Goal: Use online tool/utility

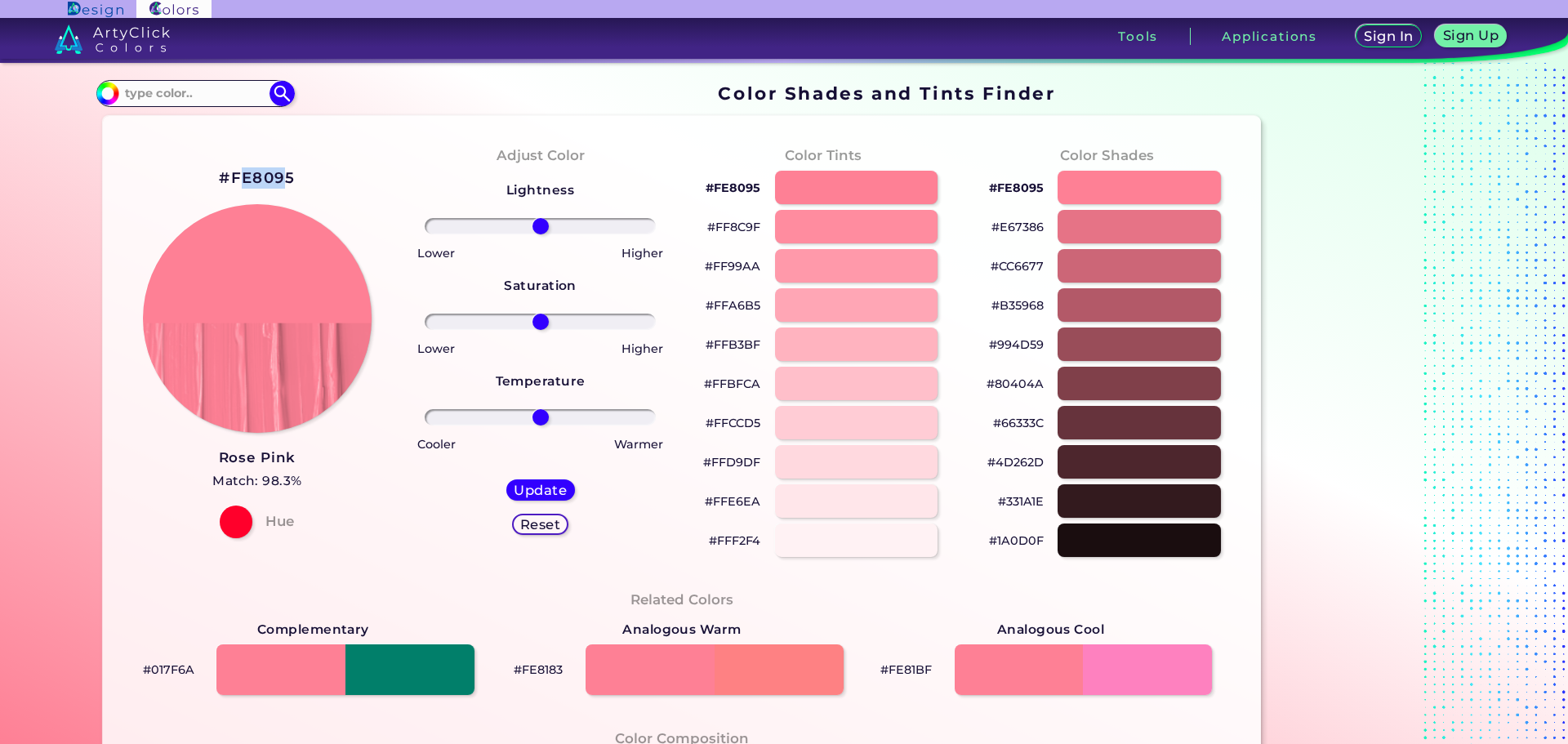
drag, startPoint x: 284, startPoint y: 177, endPoint x: 241, endPoint y: 184, distance: 43.6
click at [241, 184] on h2 "#FE8095" at bounding box center [257, 177] width 76 height 21
copy h2 "E809"
click at [241, 183] on h2 "#FE8095 copied" at bounding box center [257, 177] width 76 height 21
click at [328, 174] on p "copied" at bounding box center [328, 177] width 50 height 19
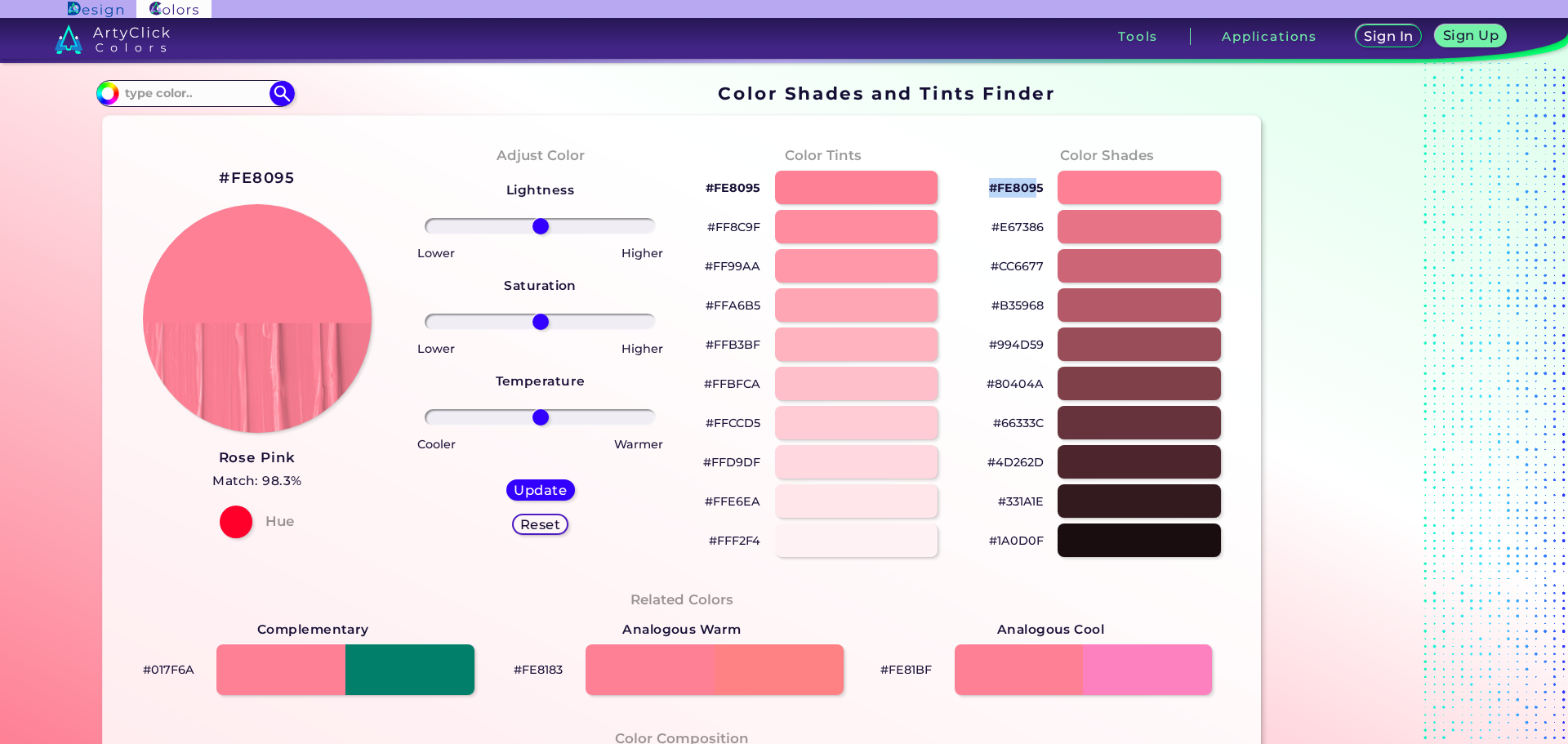
drag, startPoint x: 1034, startPoint y: 186, endPoint x: 980, endPoint y: 192, distance: 54.3
click at [980, 192] on div "#FE8095" at bounding box center [1107, 187] width 257 height 39
click at [1011, 191] on p "#FE8095" at bounding box center [1016, 187] width 54 height 19
copy p "#FE809"
drag, startPoint x: 986, startPoint y: 190, endPoint x: 1037, endPoint y: 190, distance: 51.0
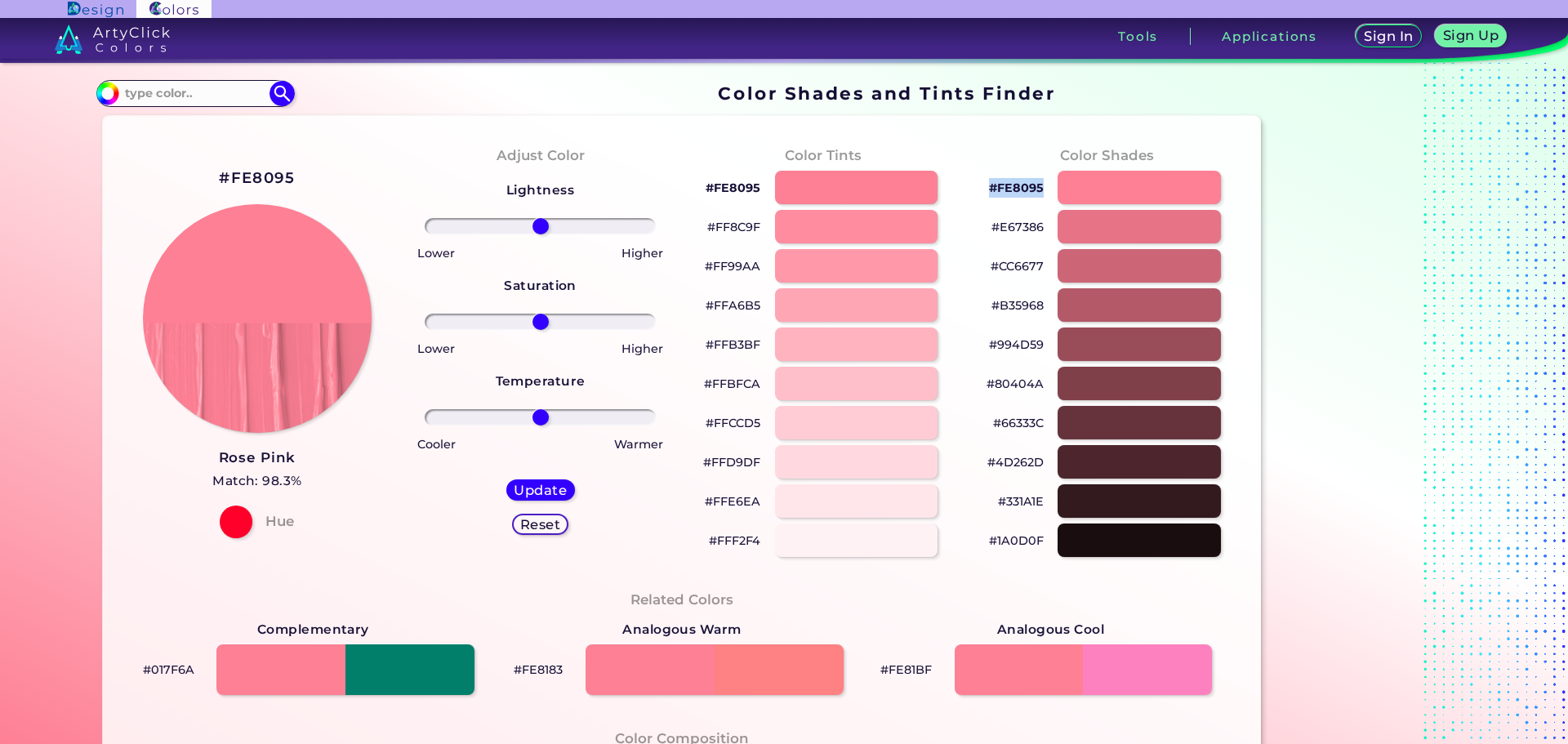
click at [1037, 190] on p "#FE8095" at bounding box center [1016, 187] width 54 height 19
copy p "#FE8095"
drag, startPoint x: 1038, startPoint y: 188, endPoint x: 989, endPoint y: 192, distance: 49.2
click at [989, 192] on p "#FE8095" at bounding box center [1016, 187] width 54 height 19
copy p "#FE8095"
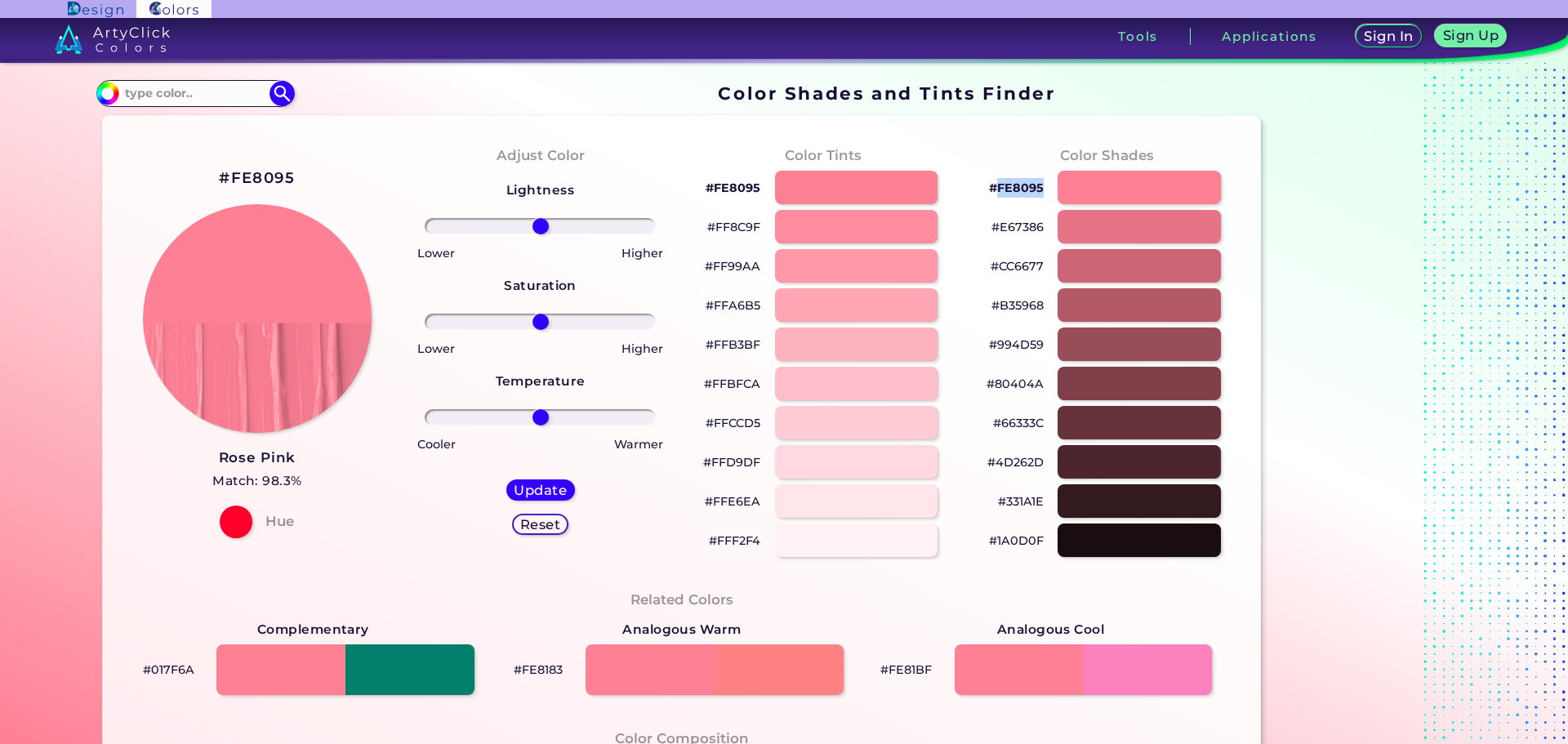
drag, startPoint x: 1036, startPoint y: 188, endPoint x: 995, endPoint y: 194, distance: 41.4
click at [995, 194] on p "#FE8095" at bounding box center [1016, 187] width 54 height 19
copy p "FE8095"
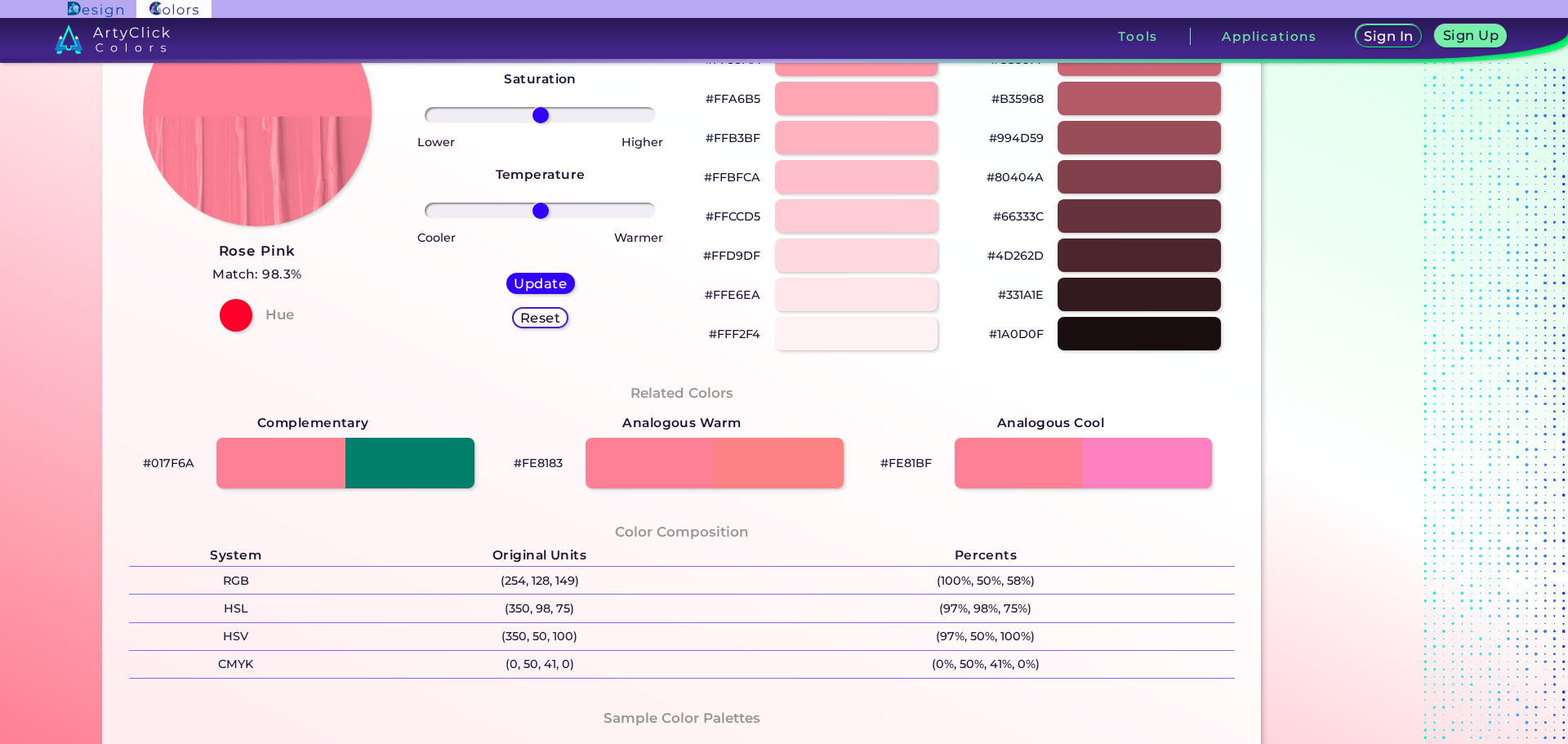
scroll to position [245, 0]
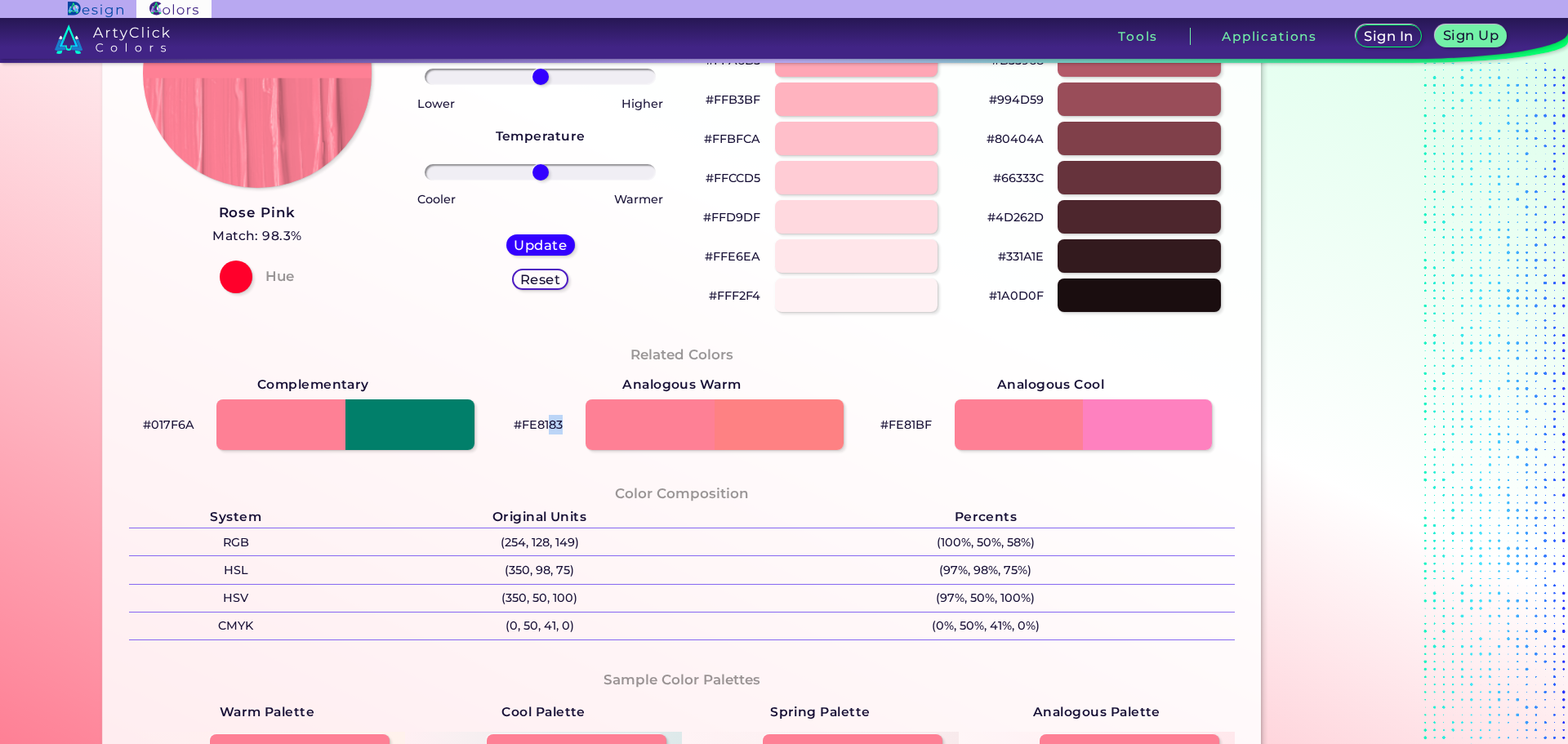
drag, startPoint x: 561, startPoint y: 425, endPoint x: 542, endPoint y: 426, distance: 19.0
click at [542, 426] on div "#FE8183" at bounding box center [682, 425] width 369 height 59
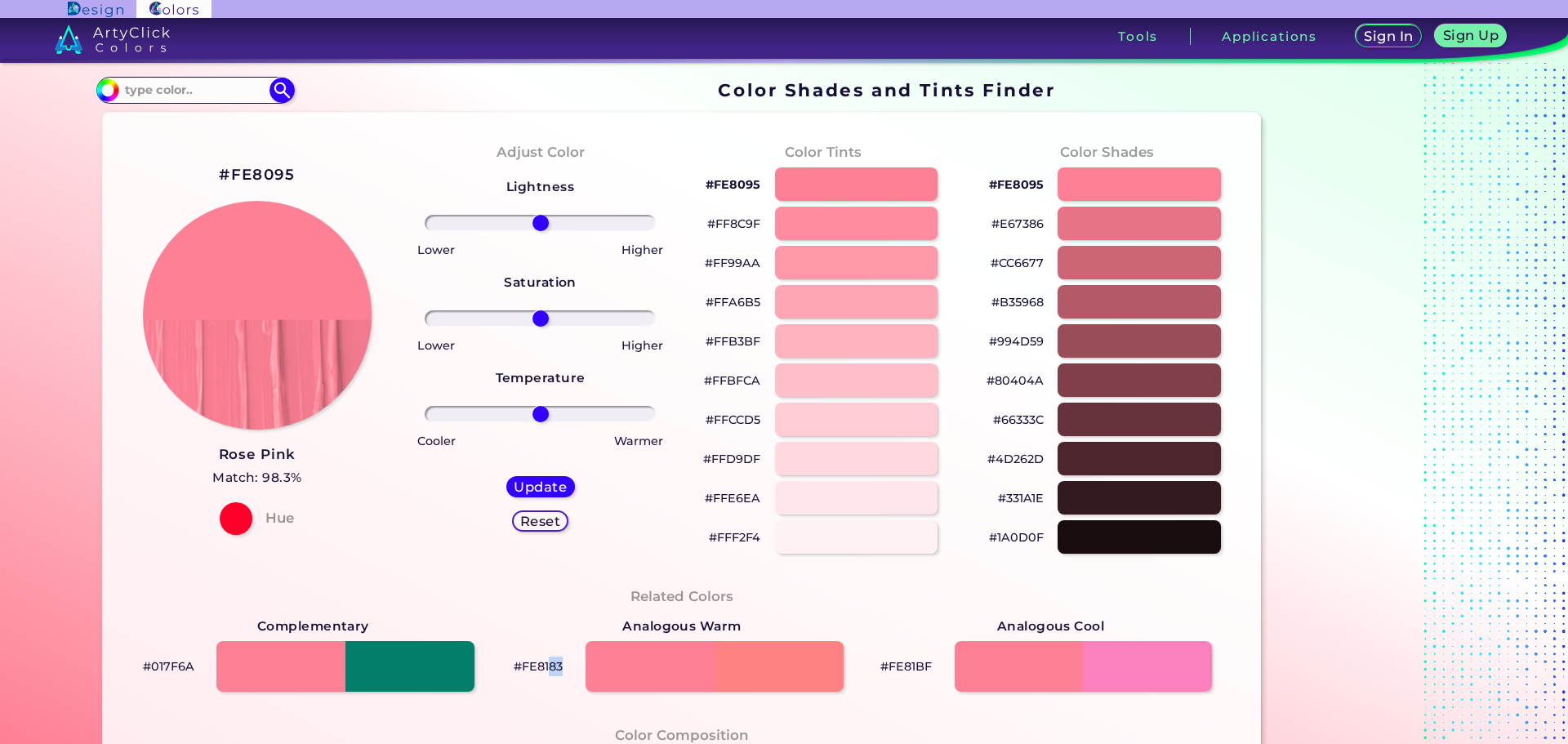
scroll to position [0, 0]
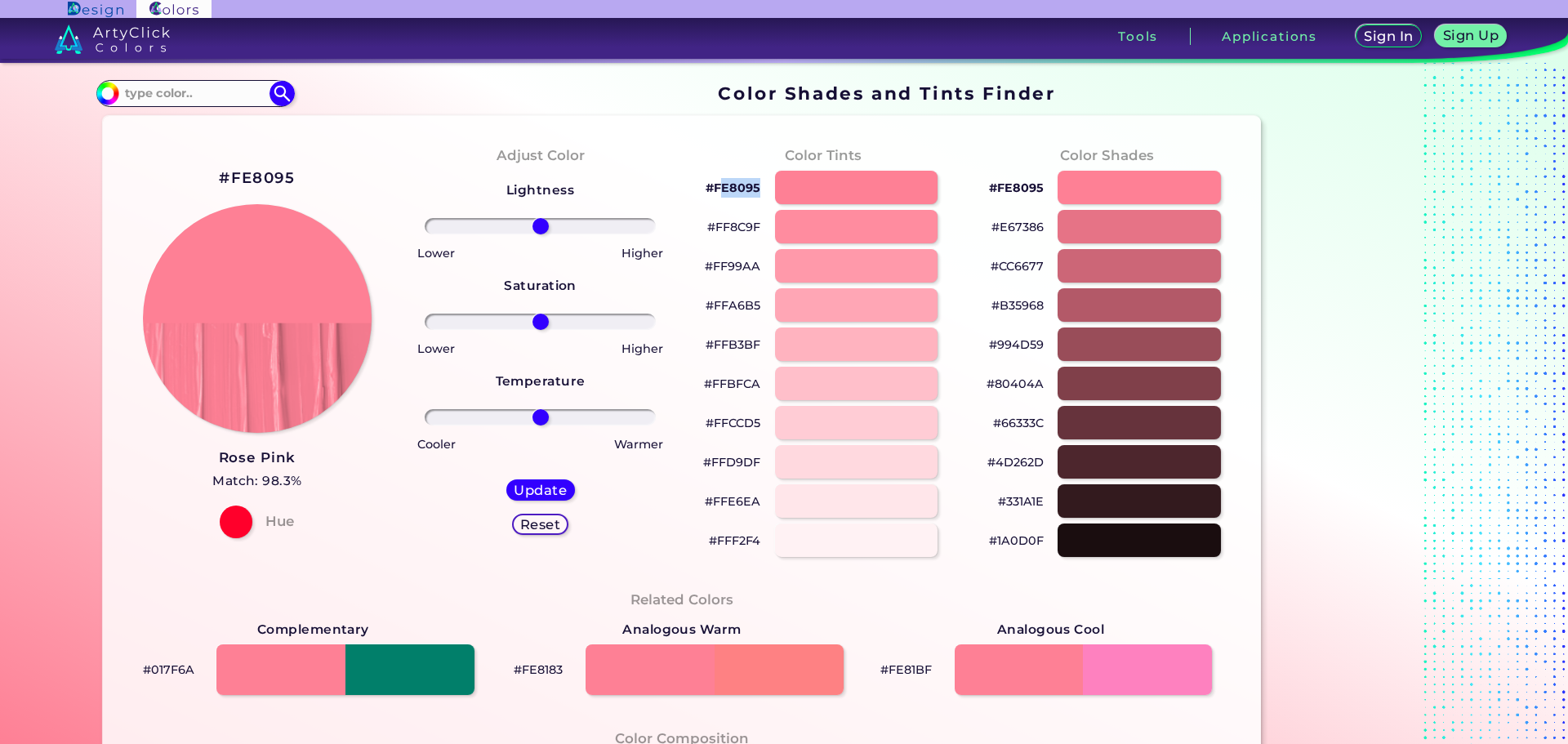
drag, startPoint x: 759, startPoint y: 191, endPoint x: 623, endPoint y: 186, distance: 136.1
click at [715, 196] on div "#FE8095" at bounding box center [824, 187] width 257 height 39
drag, startPoint x: 536, startPoint y: 226, endPoint x: 746, endPoint y: 237, distance: 210.3
click at [656, 234] on input "range" at bounding box center [540, 227] width 232 height 17
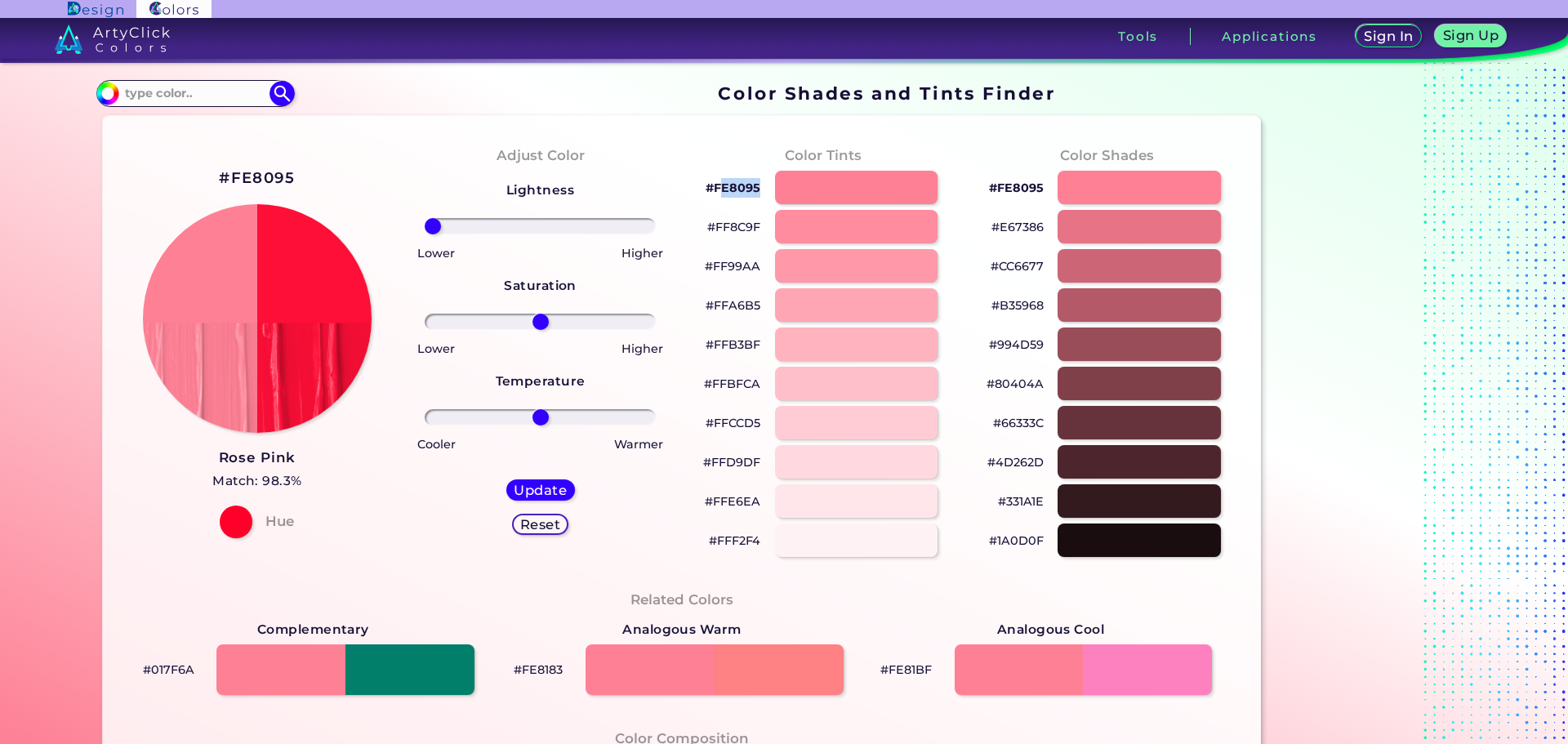
drag, startPoint x: 637, startPoint y: 226, endPoint x: 377, endPoint y: 253, distance: 261.4
click at [425, 234] on input "range" at bounding box center [540, 227] width 232 height 17
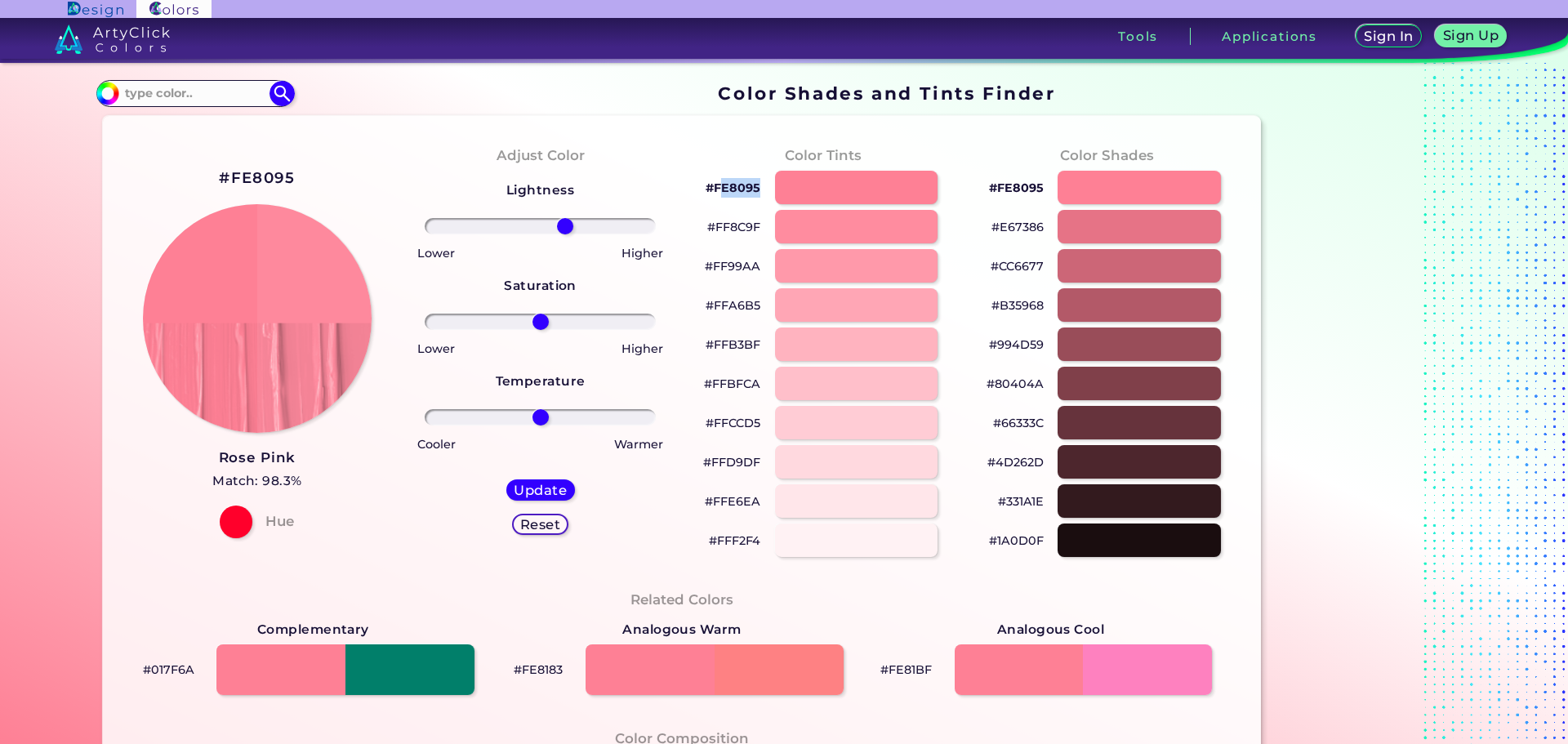
drag, startPoint x: 493, startPoint y: 237, endPoint x: 561, endPoint y: 271, distance: 76.0
type input "23"
click at [561, 234] on input "range" at bounding box center [540, 227] width 232 height 17
